Goal: Task Accomplishment & Management: Use online tool/utility

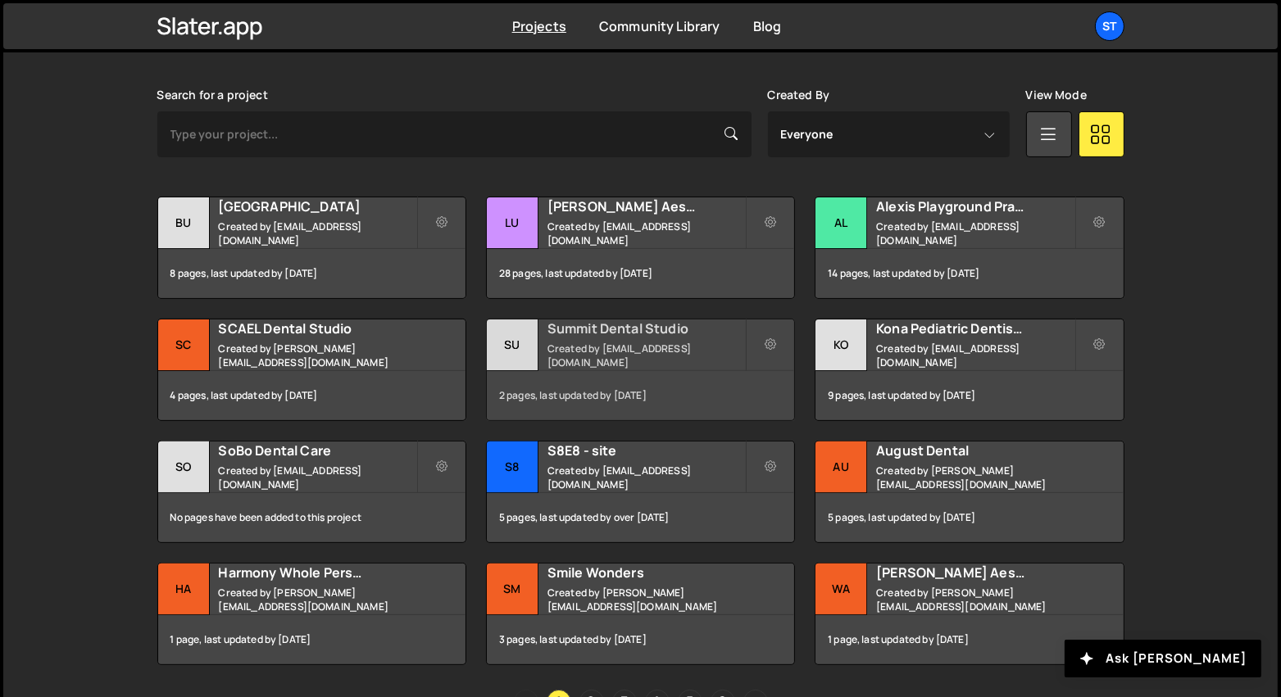
scroll to position [560, 0]
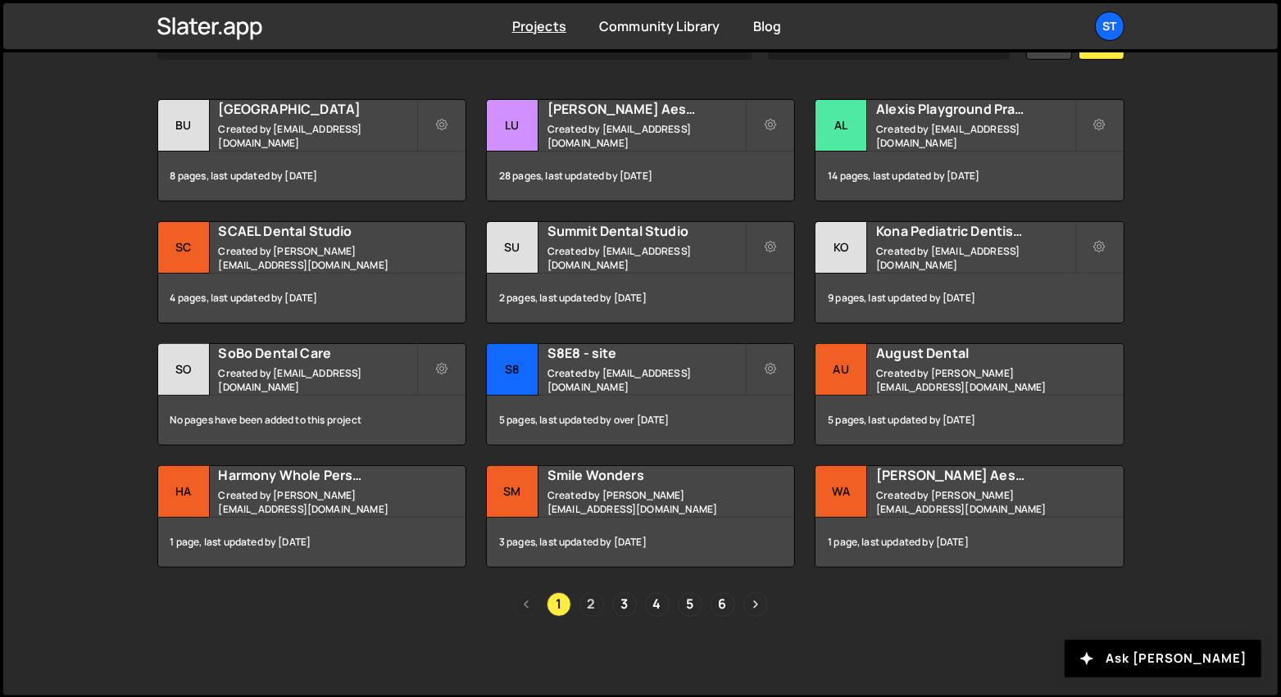
click at [596, 605] on link "2" at bounding box center [591, 604] width 25 height 25
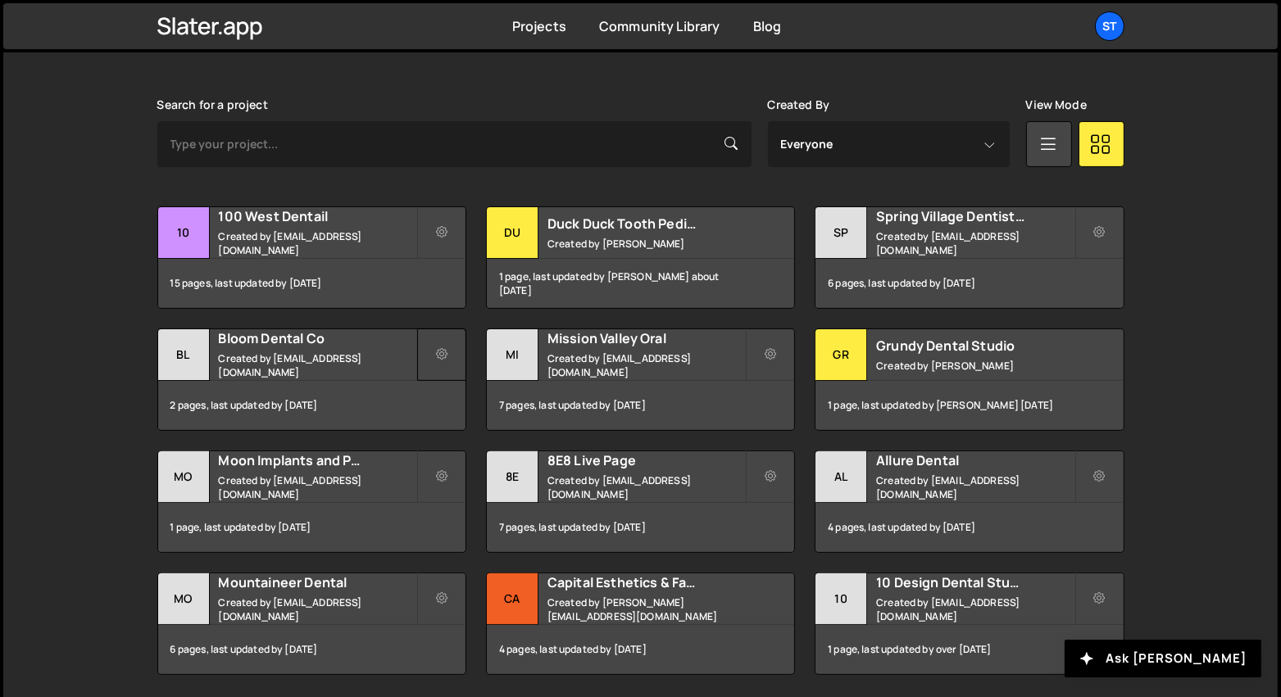
scroll to position [459, 0]
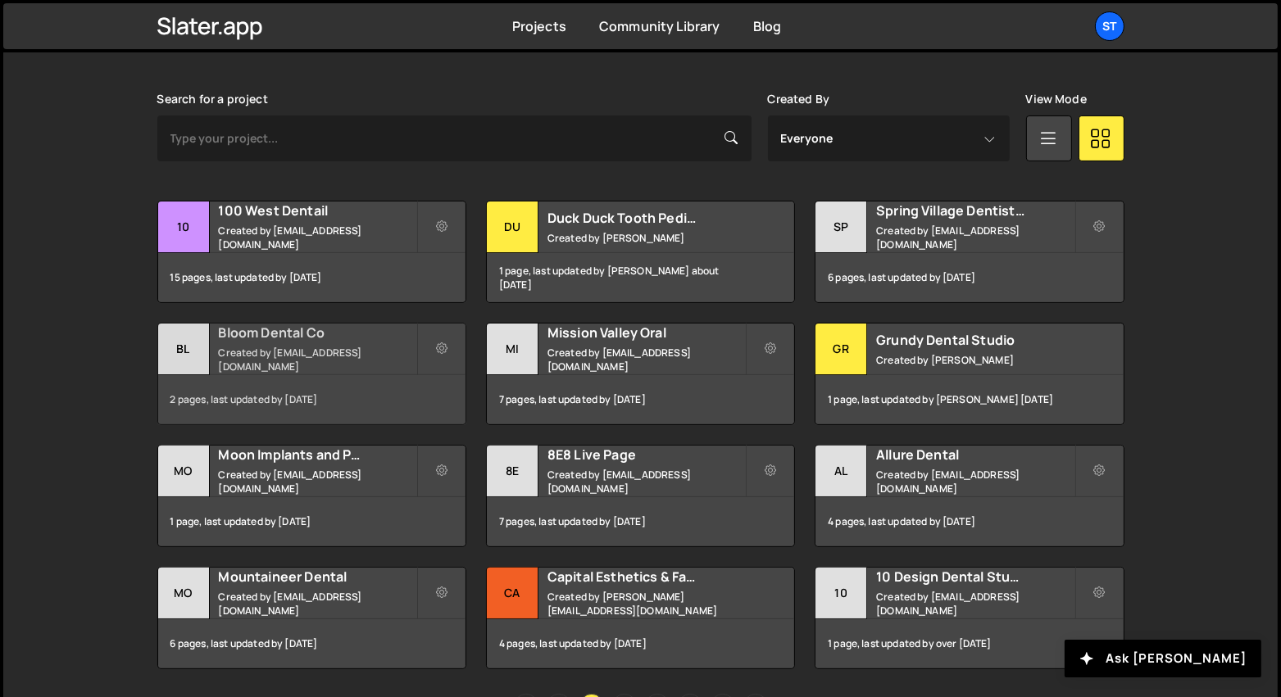
click at [345, 342] on h2 "Bloom Dental Co" at bounding box center [317, 333] width 197 height 18
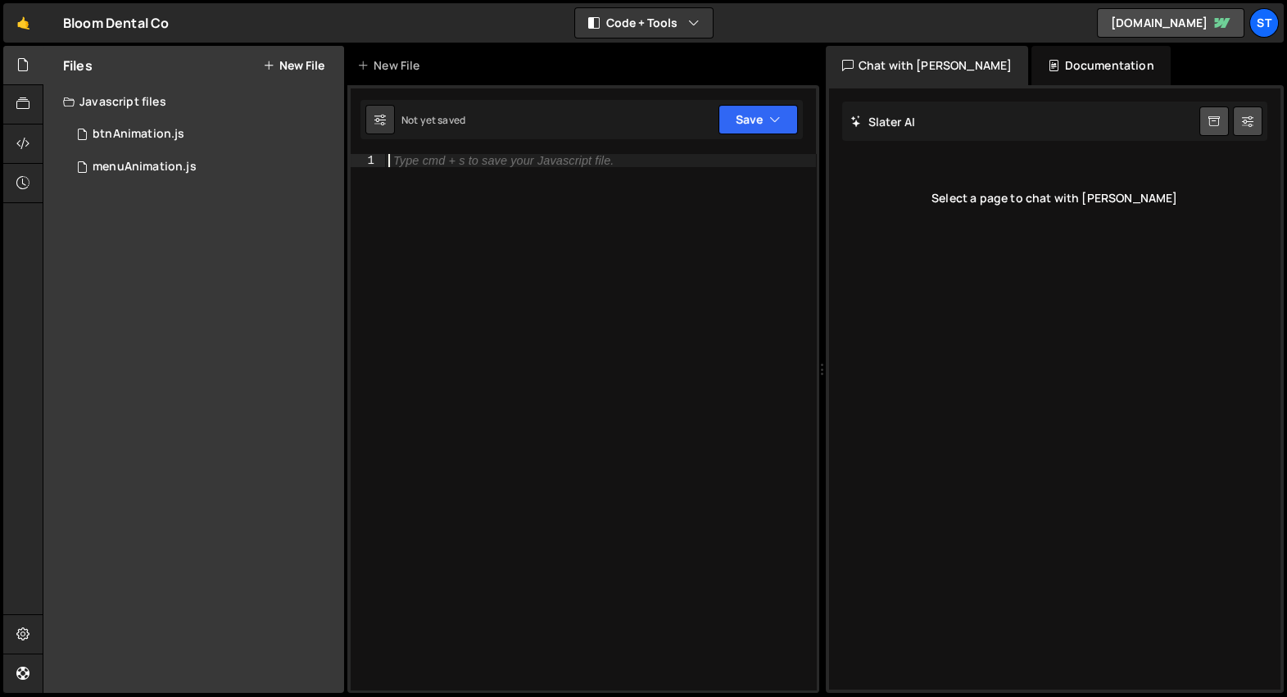
click at [523, 240] on div "Type cmd + s to save your Javascript file." at bounding box center [600, 436] width 431 height 564
click at [201, 125] on div "1 btnAnimation.js 0" at bounding box center [203, 134] width 281 height 33
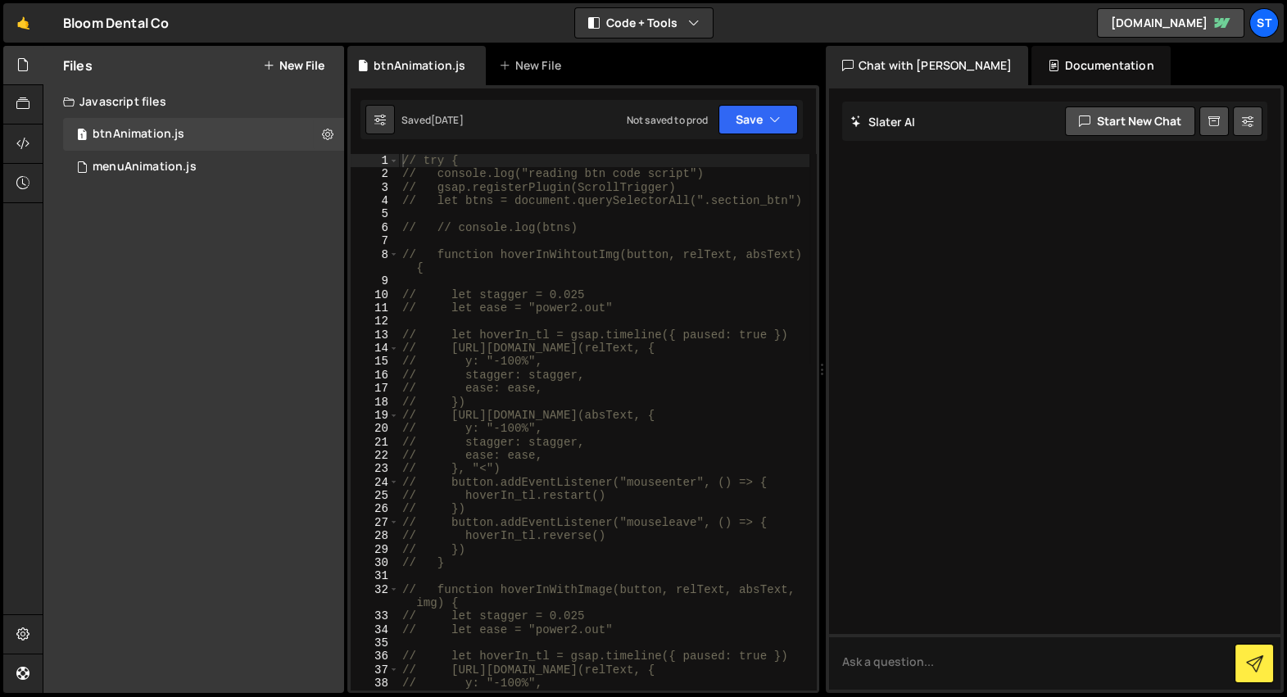
type textarea "// function hoverInWihtoutImg(button, relText, absText) {"
click at [531, 249] on div "// try { // console.log("reading btn code script") // gsap.registerPlugin(Scrol…" at bounding box center [604, 436] width 410 height 564
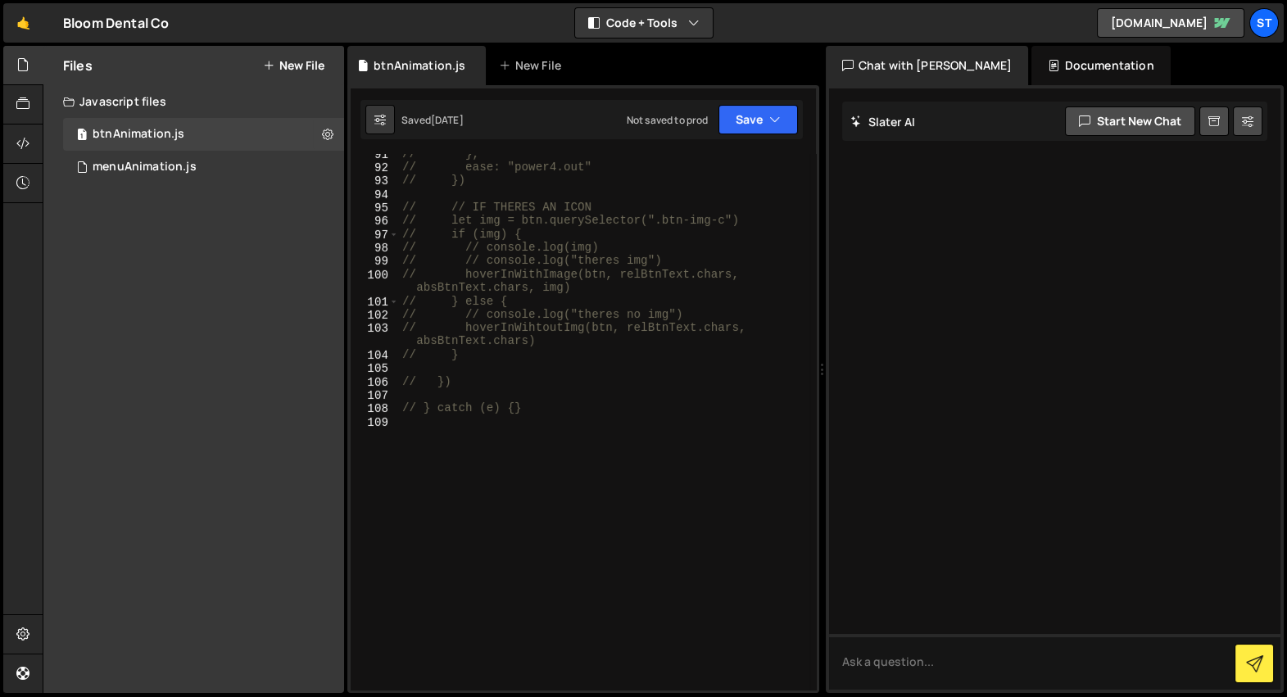
scroll to position [1280, 0]
click at [165, 167] on div "menuAnimation.js" at bounding box center [145, 167] width 104 height 15
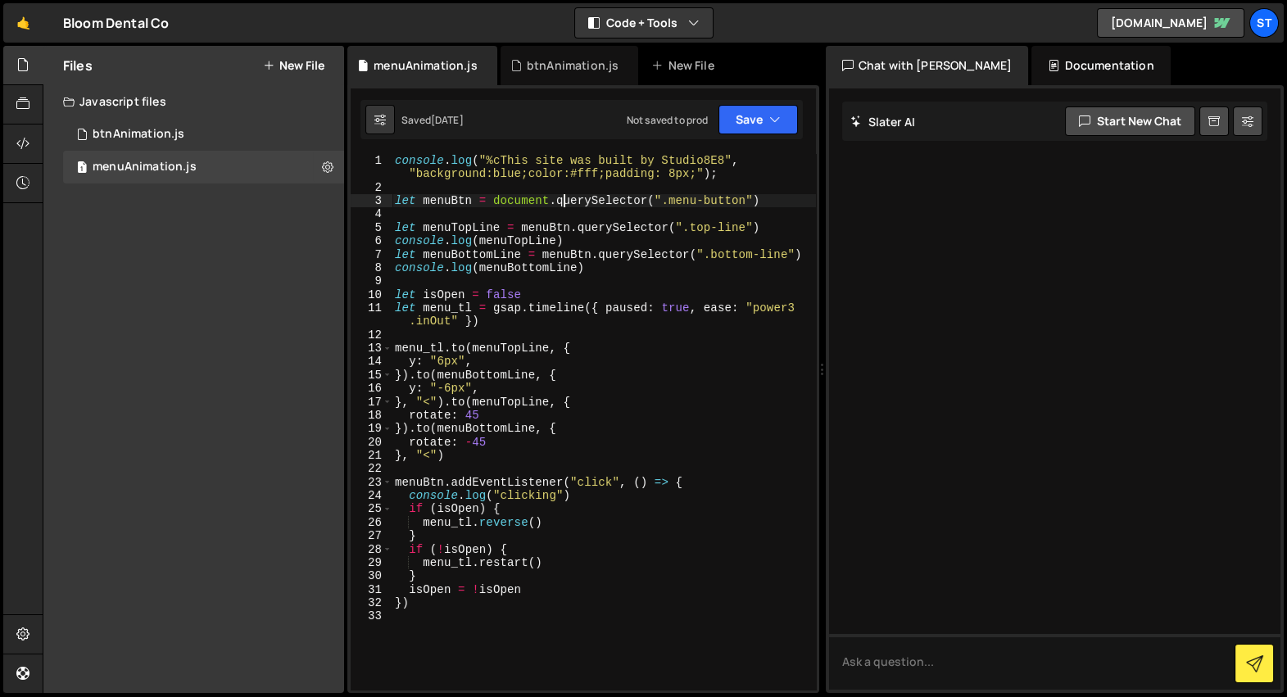
click at [560, 198] on div "console . log ( "%cThis site was built by Studio8E8" , "background:blue;color:#…" at bounding box center [604, 442] width 424 height 577
type textarea "})"
click at [581, 320] on div "console . log ( "%cThis site was built by Studio8E8" , "background:blue;color:#…" at bounding box center [604, 442] width 424 height 577
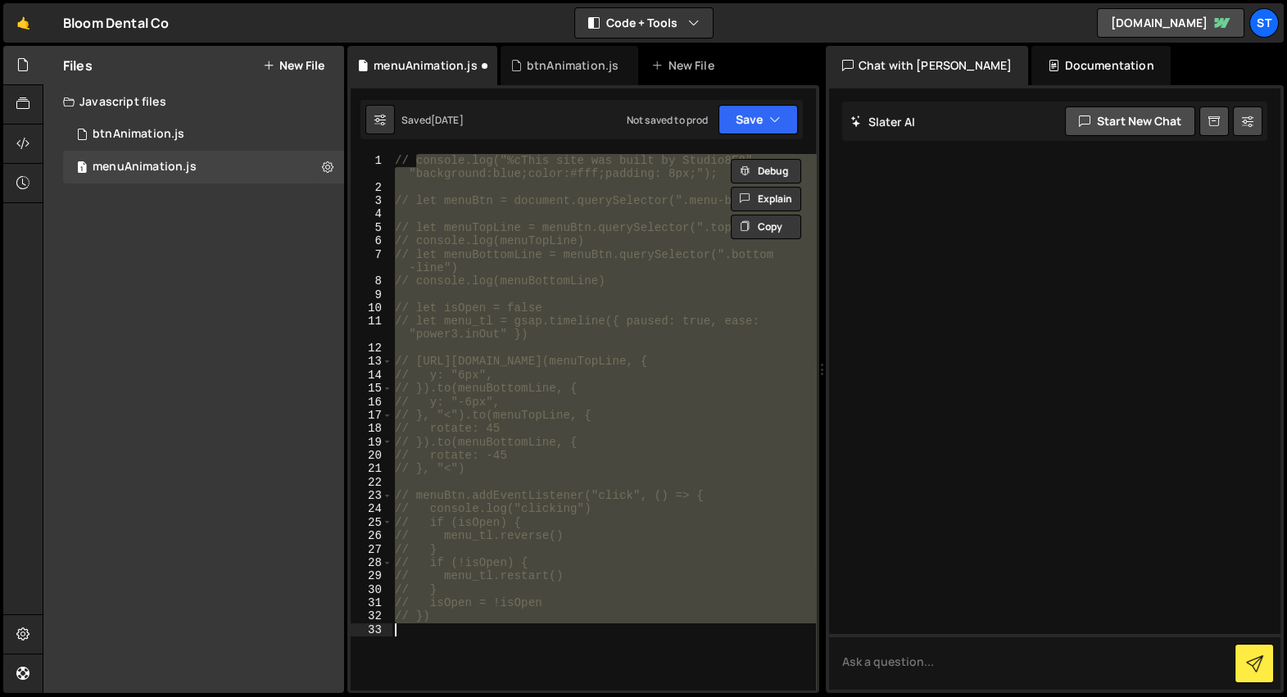
click at [698, 431] on div "// console.log("%cThis site was built by Studio8E8", "background:blue;color:#ff…" at bounding box center [604, 422] width 424 height 536
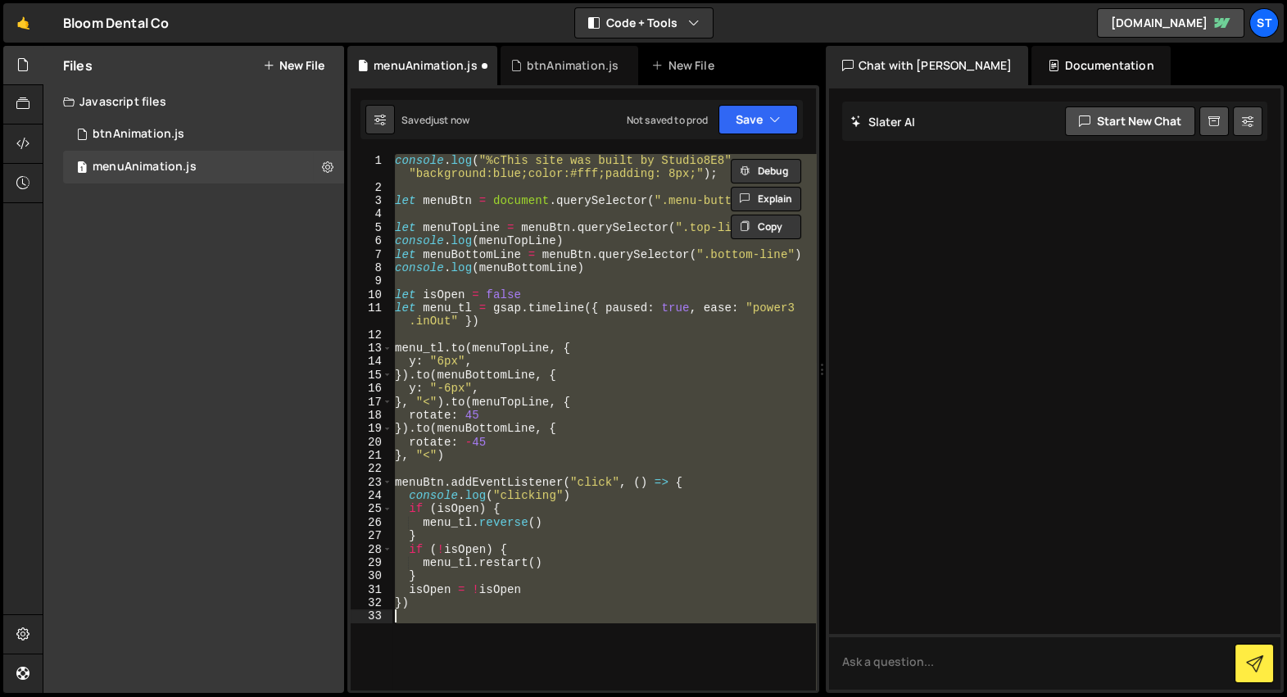
click at [696, 432] on div "console . log ( "%cThis site was built by Studio8E8" , "background:blue;color:#…" at bounding box center [604, 422] width 424 height 536
type textarea "// })"
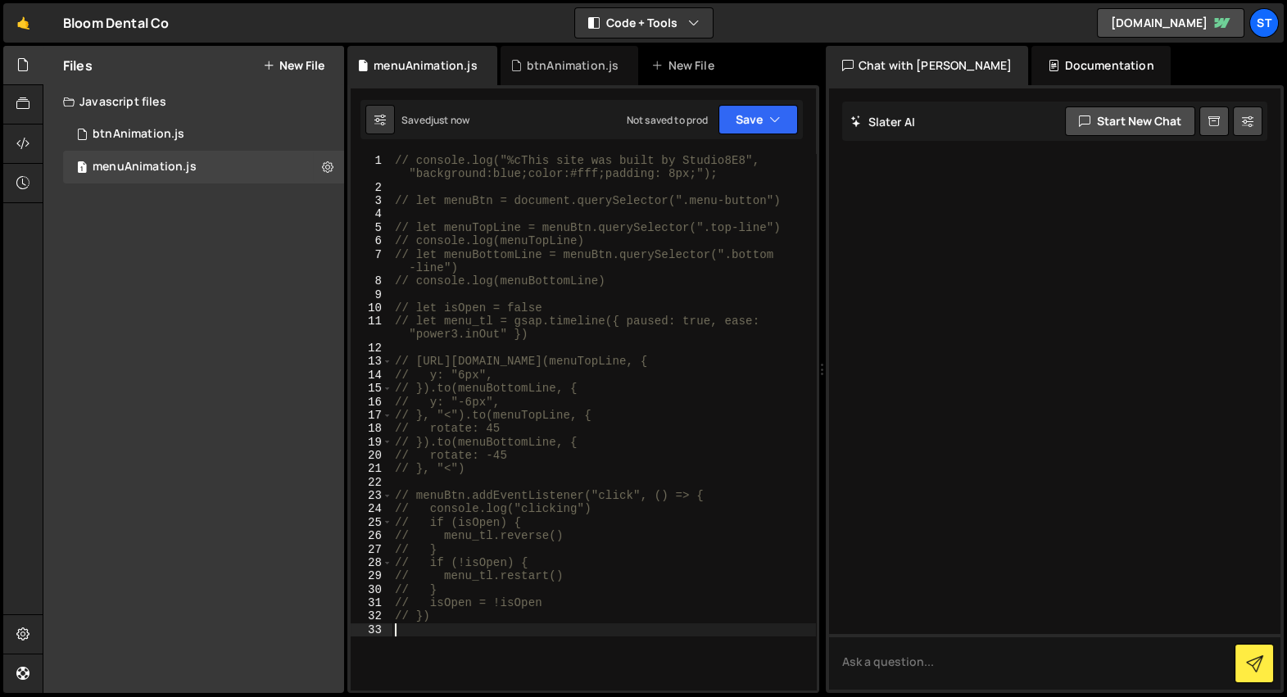
click at [660, 372] on div "// console.log("%cThis site was built by Studio8E8", "background:blue;color:#ff…" at bounding box center [604, 442] width 424 height 577
type textarea "// y: "6px","
